Goal: Task Accomplishment & Management: Use online tool/utility

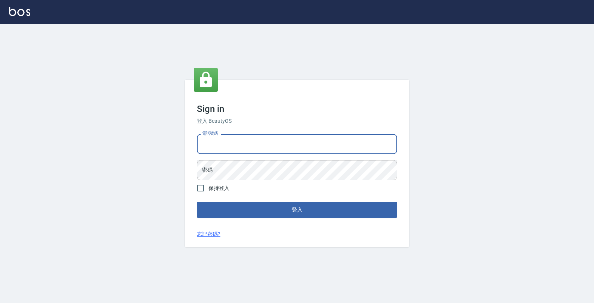
click at [238, 150] on input "電話號碼" at bounding box center [297, 144] width 200 height 20
type input "4265909"
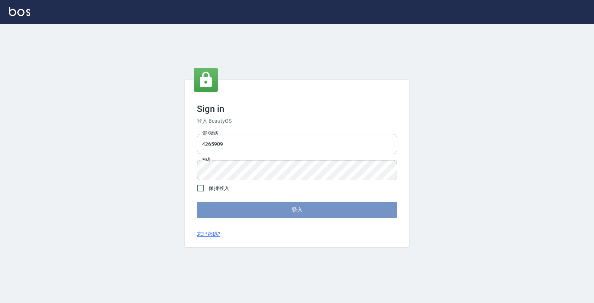
click at [269, 204] on button "登入" at bounding box center [297, 210] width 200 height 16
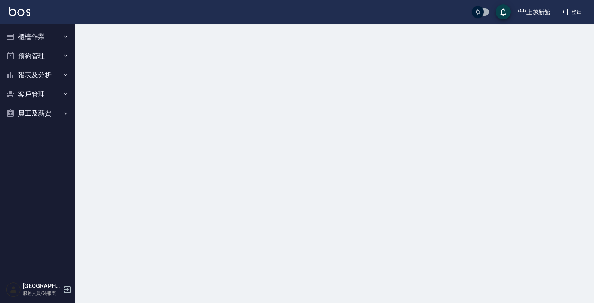
click at [261, 207] on div at bounding box center [297, 151] width 594 height 303
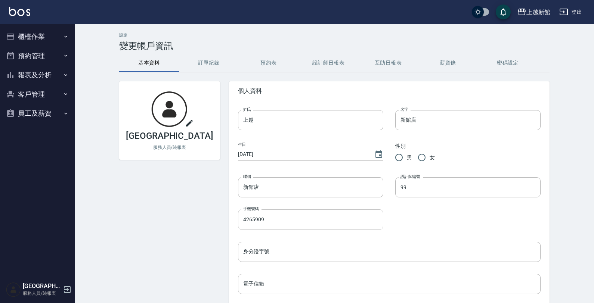
click at [239, 213] on input "4265909" at bounding box center [310, 220] width 145 height 20
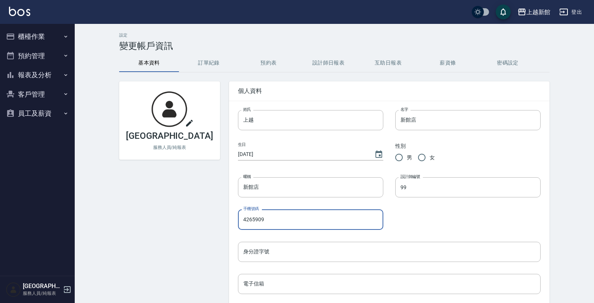
click at [386, 169] on div "設計師編號 99 設計師編號" at bounding box center [461, 181] width 157 height 32
click at [286, 212] on input "4265909" at bounding box center [310, 220] width 145 height 20
click at [389, 174] on div "設計師編號 99 設計師編號" at bounding box center [461, 181] width 157 height 32
click at [383, 168] on div "設計師編號 99 設計師編號" at bounding box center [461, 181] width 157 height 32
click at [335, 205] on div "手機號碼 4265909 手機號碼" at bounding box center [304, 214] width 157 height 32
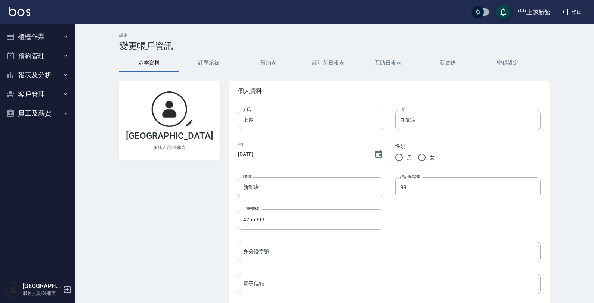
click at [335, 205] on div "手機號碼 4265909 手機號碼" at bounding box center [304, 214] width 157 height 32
click at [334, 205] on div "手機號碼 4265909 手機號碼" at bounding box center [304, 214] width 157 height 32
click at [201, 188] on div "上越新館店 服務人員/純報表" at bounding box center [165, 264] width 110 height 385
click at [201, 189] on div "上越新館店 服務人員/純報表" at bounding box center [165, 264] width 110 height 385
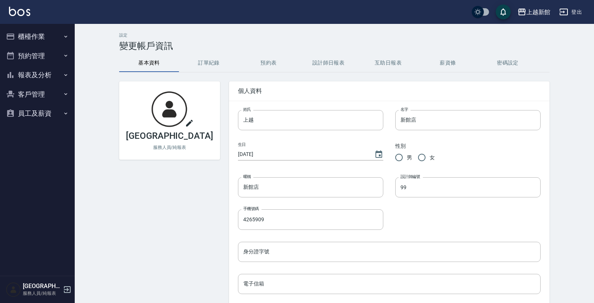
click at [202, 188] on div "上越新館店 服務人員/純報表" at bounding box center [165, 264] width 110 height 385
click at [234, 167] on div "暱稱 新館店 暱稱" at bounding box center [304, 181] width 157 height 32
drag, startPoint x: 238, startPoint y: 163, endPoint x: 217, endPoint y: 172, distance: 23.4
click at [216, 172] on div "上越新館店 服務人員/純報表 個人資料 姓氏 上越 姓氏 名字 新館店 名字 生日 1970/01/01 性別 男 女 暱稱 新館店 暱稱 設計師編號 99 …" at bounding box center [329, 264] width 439 height 385
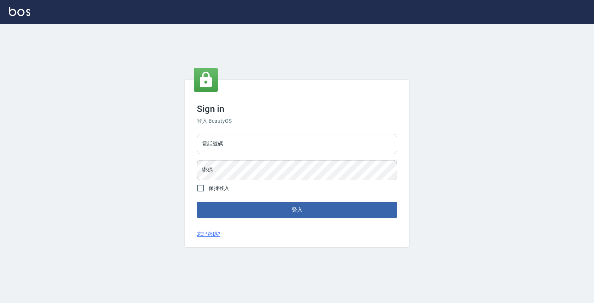
click at [297, 151] on input "電話號碼" at bounding box center [297, 144] width 200 height 20
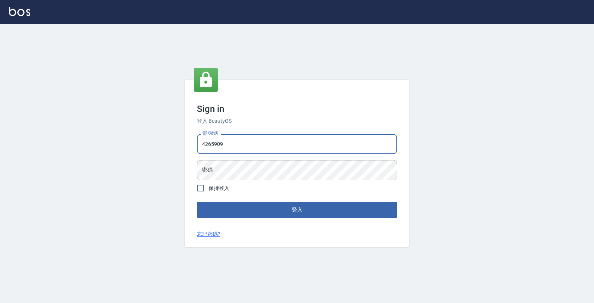
type input "4265909"
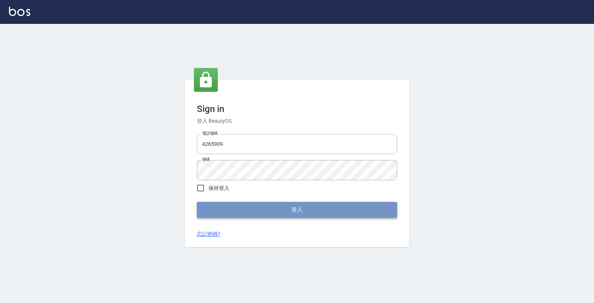
click at [248, 215] on button "登入" at bounding box center [297, 210] width 200 height 16
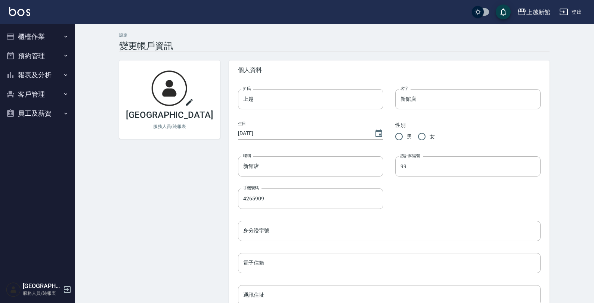
click at [248, 211] on div "姓氏 上越 姓氏 名字 新館店 名字 生日 [DEMOGRAPHIC_DATA] 性別 男 女 暱稱 新館店 暱稱 設計師編號 99 設計師編號 手機號碼 4…" at bounding box center [383, 239] width 315 height 325
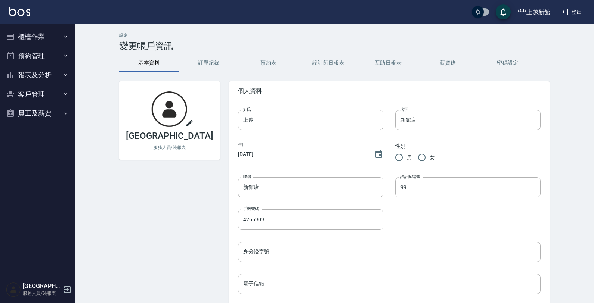
drag, startPoint x: 248, startPoint y: 215, endPoint x: 248, endPoint y: 210, distance: 4.9
click at [248, 210] on label "手機號碼" at bounding box center [251, 209] width 16 height 6
click at [248, 210] on input "4265909" at bounding box center [310, 220] width 145 height 20
click at [248, 210] on label "手機號碼" at bounding box center [251, 209] width 16 height 6
click at [248, 210] on input "4265909" at bounding box center [310, 220] width 145 height 20
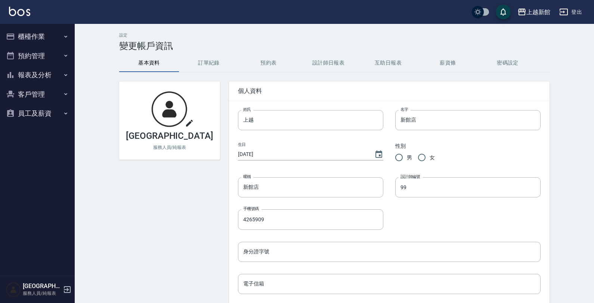
click at [248, 210] on label "手機號碼" at bounding box center [251, 209] width 16 height 6
click at [248, 210] on input "4265909" at bounding box center [310, 220] width 145 height 20
click at [387, 170] on div "設計師編號 99 設計師編號" at bounding box center [461, 181] width 157 height 32
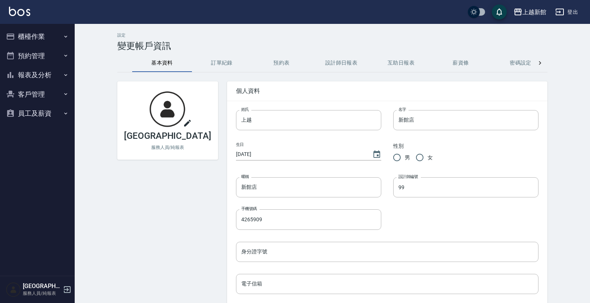
click at [250, 204] on div "手機號碼 4265909 手機號碼" at bounding box center [302, 214] width 157 height 32
drag, startPoint x: 61, startPoint y: 35, endPoint x: 51, endPoint y: 59, distance: 25.7
click at [60, 37] on button "櫃檯作業" at bounding box center [37, 36] width 69 height 19
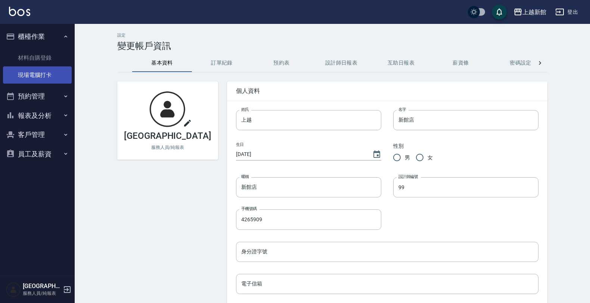
drag, startPoint x: 51, startPoint y: 68, endPoint x: 50, endPoint y: 73, distance: 5.1
click at [51, 69] on link "現場電腦打卡" at bounding box center [37, 74] width 69 height 17
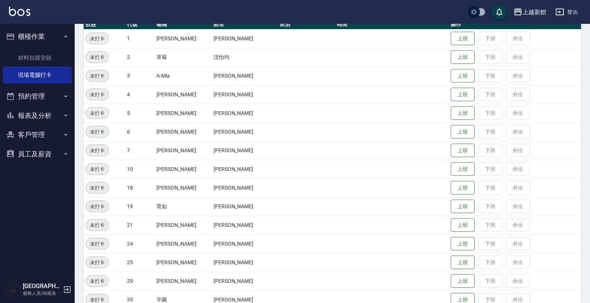
scroll to position [93, 0]
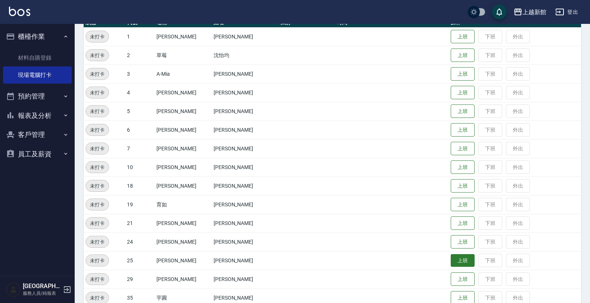
click at [451, 265] on button "上班" at bounding box center [463, 260] width 24 height 13
click at [455, 150] on button "上班" at bounding box center [463, 148] width 24 height 13
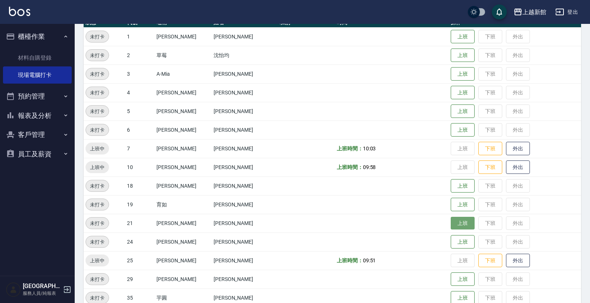
click at [451, 226] on button "上班" at bounding box center [463, 223] width 24 height 13
click at [451, 281] on button "上班" at bounding box center [463, 279] width 24 height 13
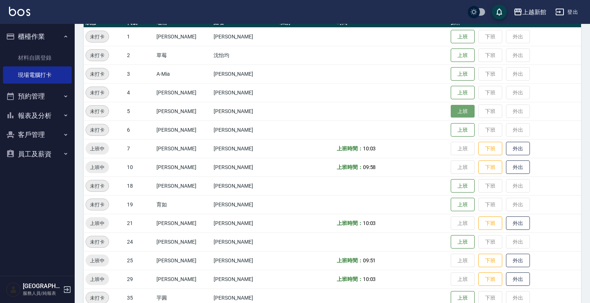
click at [462, 112] on button "上班" at bounding box center [463, 111] width 24 height 13
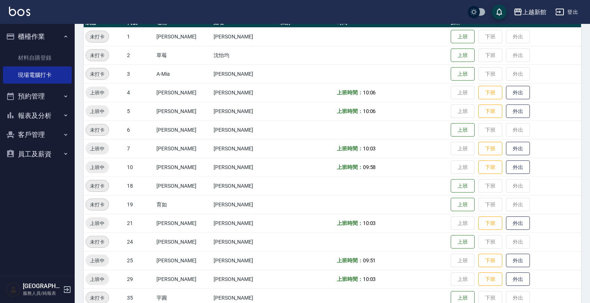
scroll to position [0, 0]
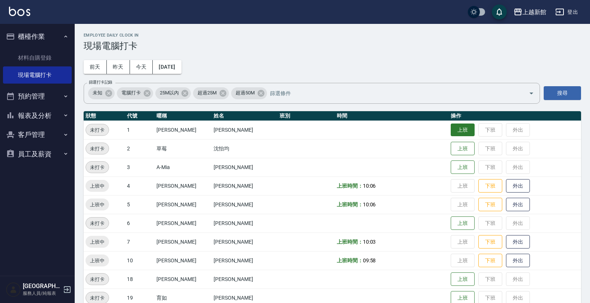
click at [458, 129] on button "上班" at bounding box center [463, 130] width 24 height 13
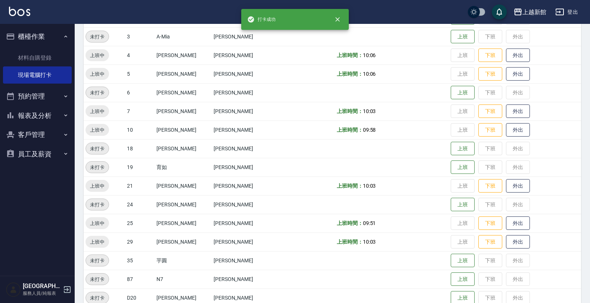
scroll to position [140, 0]
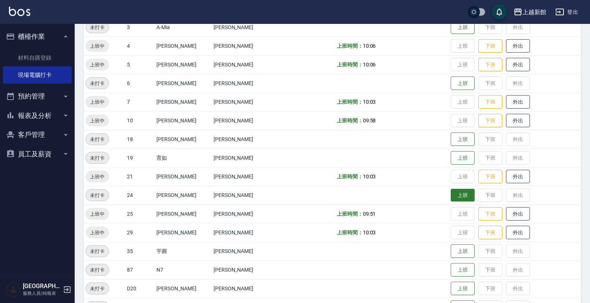
click at [452, 194] on button "上班" at bounding box center [463, 195] width 24 height 13
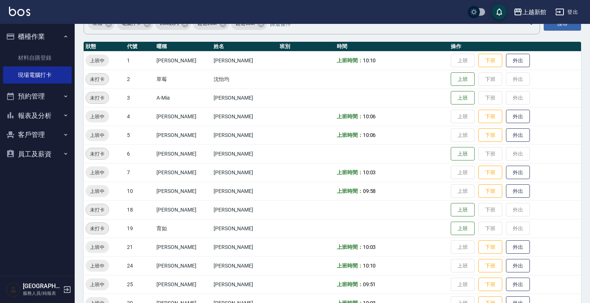
scroll to position [0, 0]
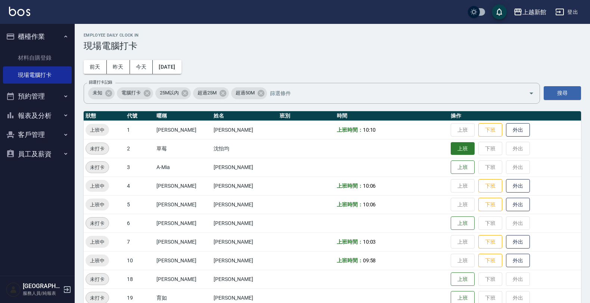
click at [451, 148] on button "上班" at bounding box center [463, 148] width 24 height 13
